Goal: Information Seeking & Learning: Learn about a topic

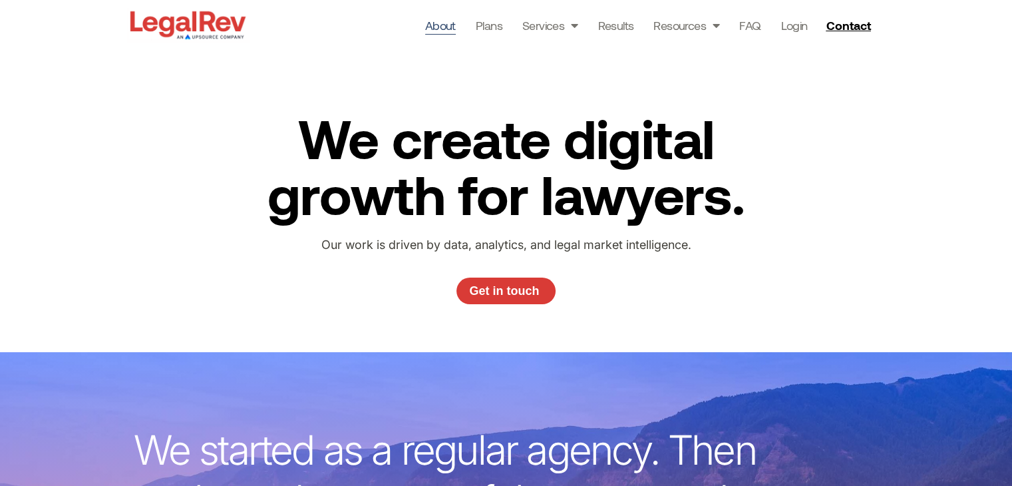
click at [829, 35] on div "About Plans Services Law Firm Website Design Law Firm Brand Identity Content Ma…" at bounding box center [564, 25] width 631 height 50
click at [839, 27] on span "Contact" at bounding box center [848, 25] width 45 height 12
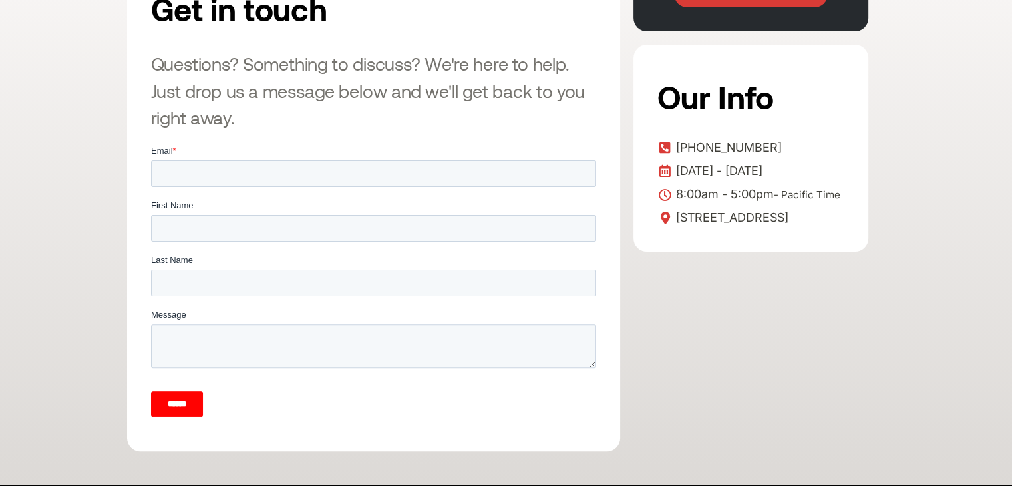
scroll to position [335, 0]
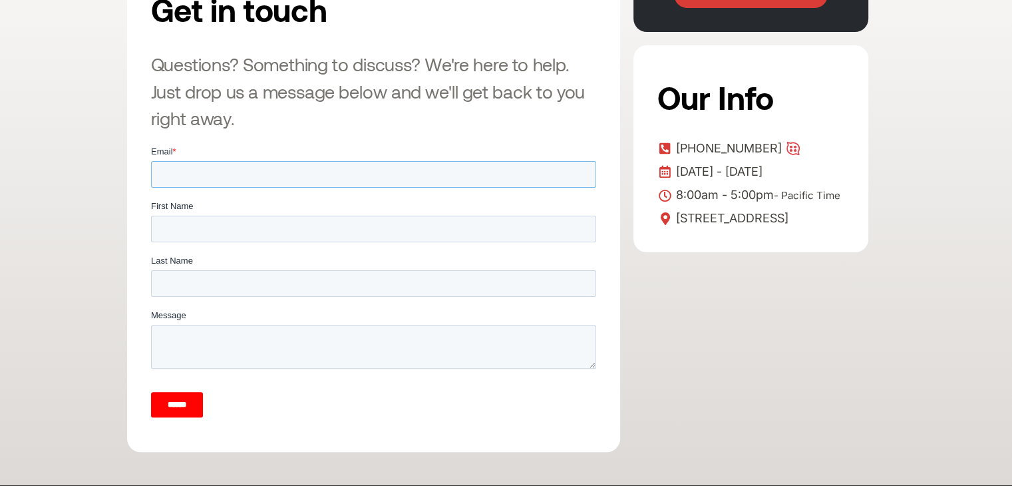
drag, startPoint x: 150, startPoint y: 144, endPoint x: 263, endPoint y: 172, distance: 115.9
click at [263, 172] on input "Email *" at bounding box center [372, 173] width 445 height 27
click at [778, 285] on div "Book a call with sales Our Info +1 800-893-2590 Monday - Friday 8:00am - 5:00pm…" at bounding box center [750, 204] width 235 height 494
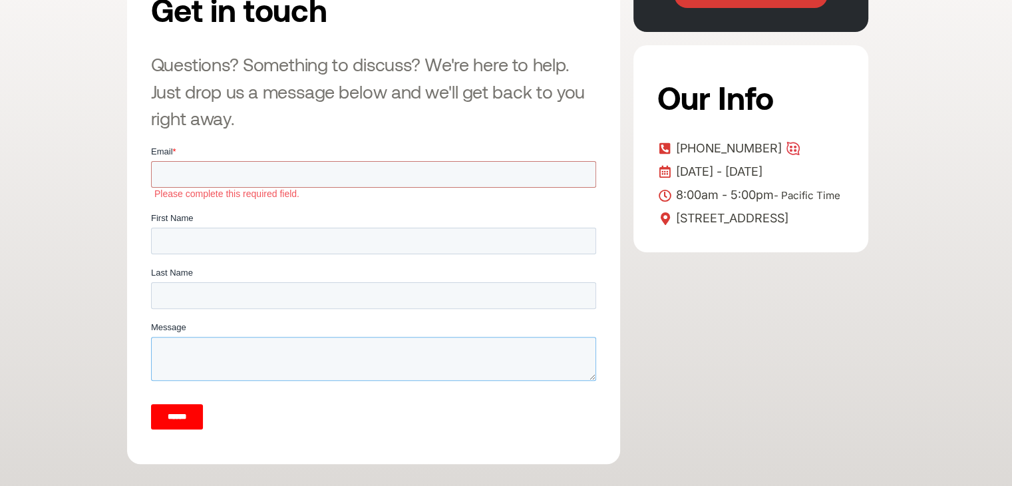
click at [270, 366] on textarea "Message" at bounding box center [372, 358] width 445 height 44
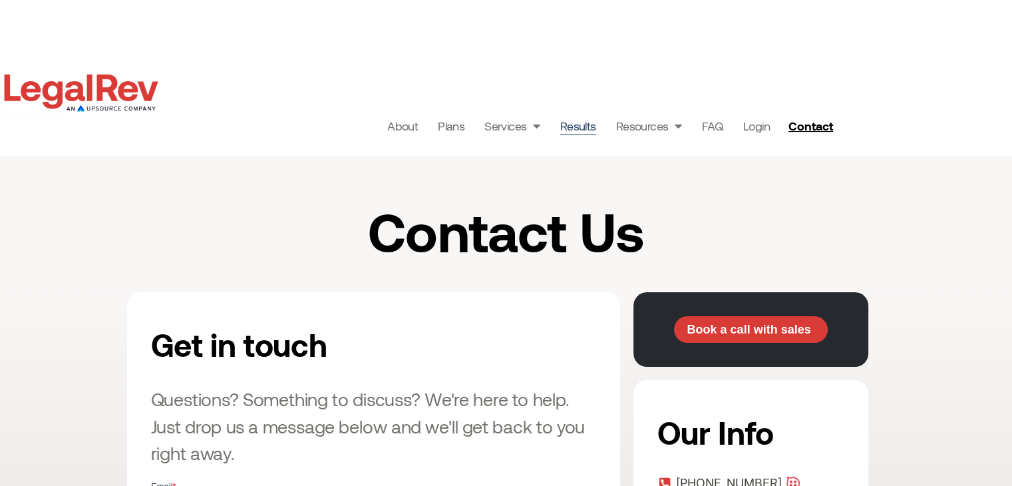
click at [564, 126] on link "Results" at bounding box center [578, 125] width 36 height 19
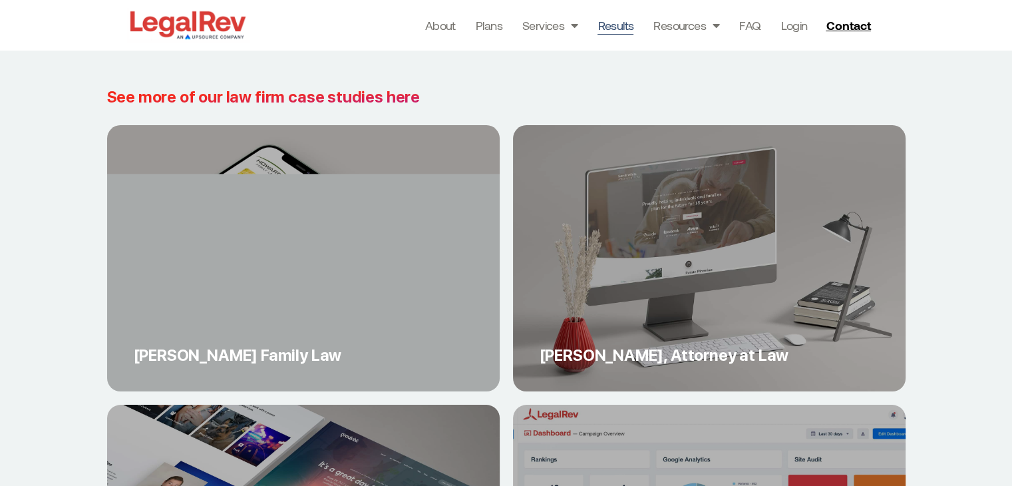
scroll to position [5239, 0]
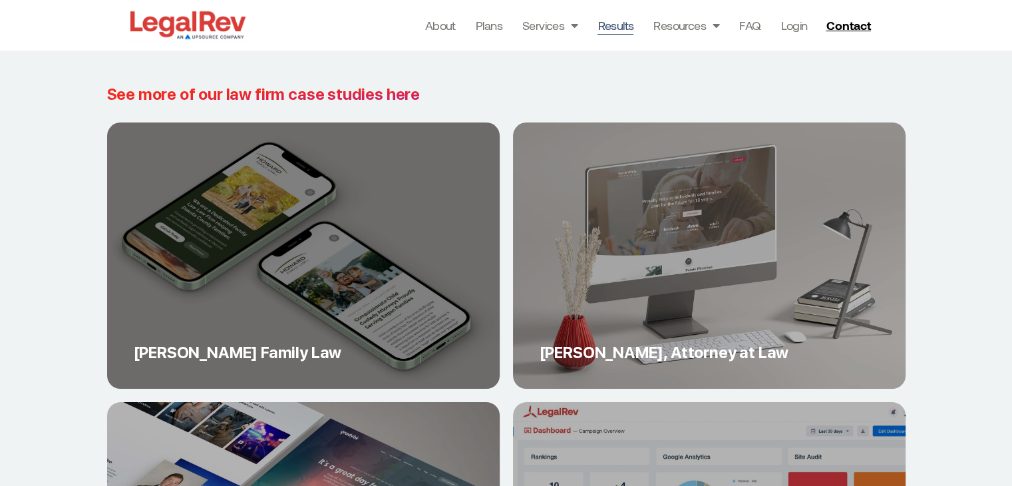
click at [450, 292] on link "[PERSON_NAME] Family Law" at bounding box center [303, 255] width 393 height 266
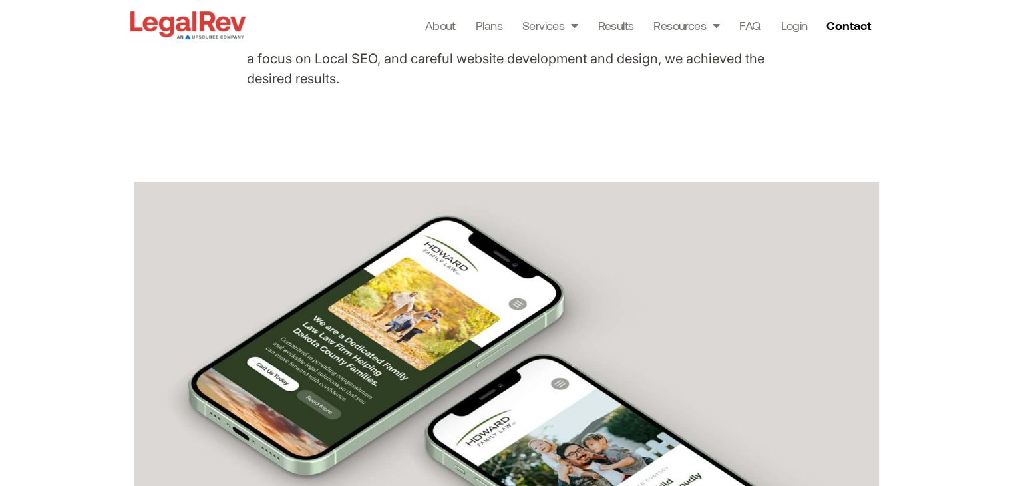
scroll to position [452, 0]
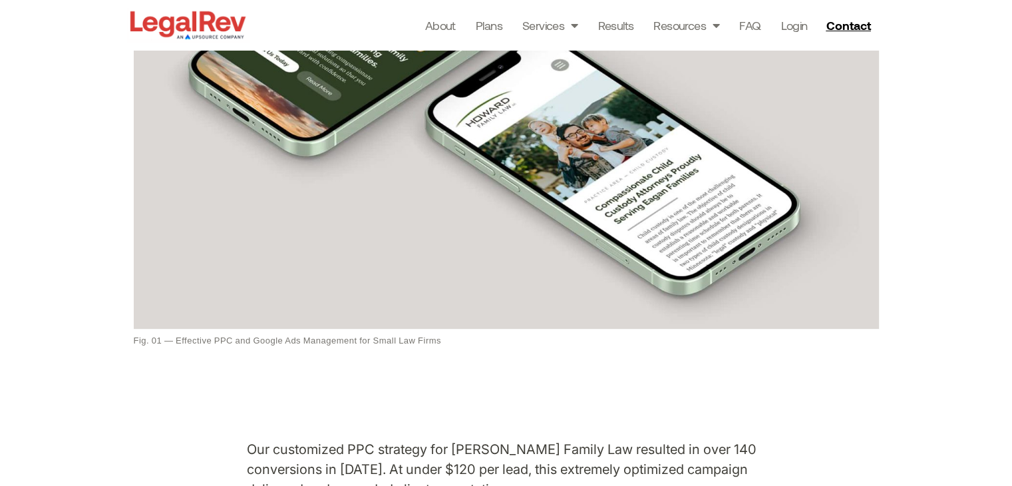
click at [342, 204] on img at bounding box center [506, 96] width 745 height 466
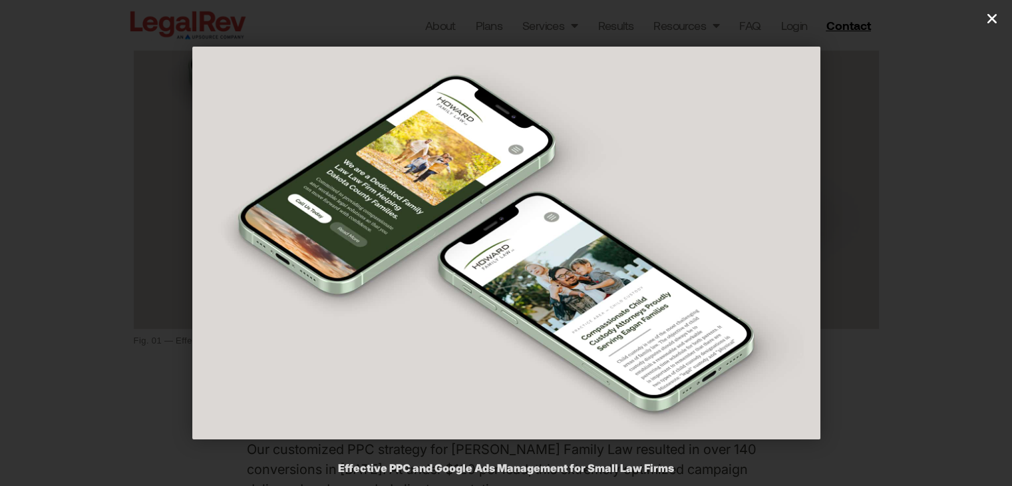
click at [991, 11] on link "Close (Esc)" at bounding box center [992, 19] width 20 height 20
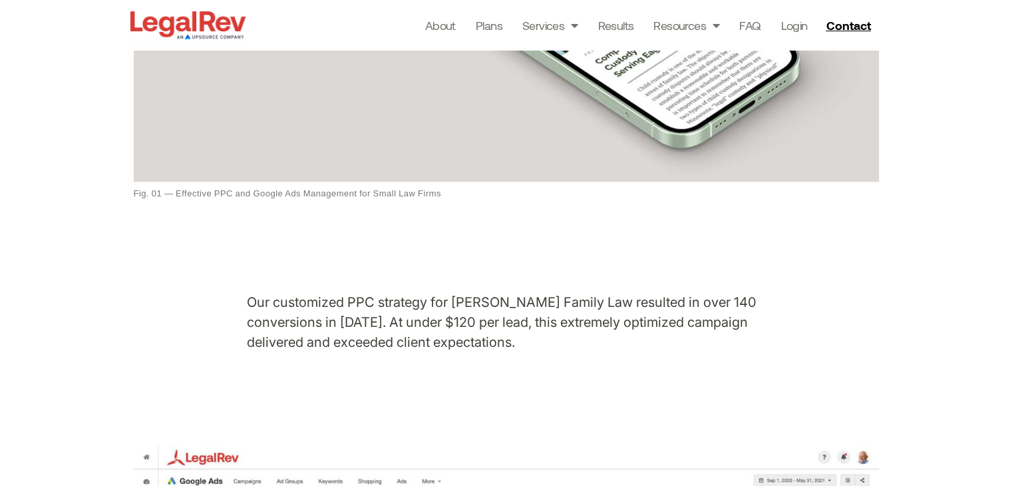
scroll to position [798, 0]
